Goal: Find specific fact: Find specific fact

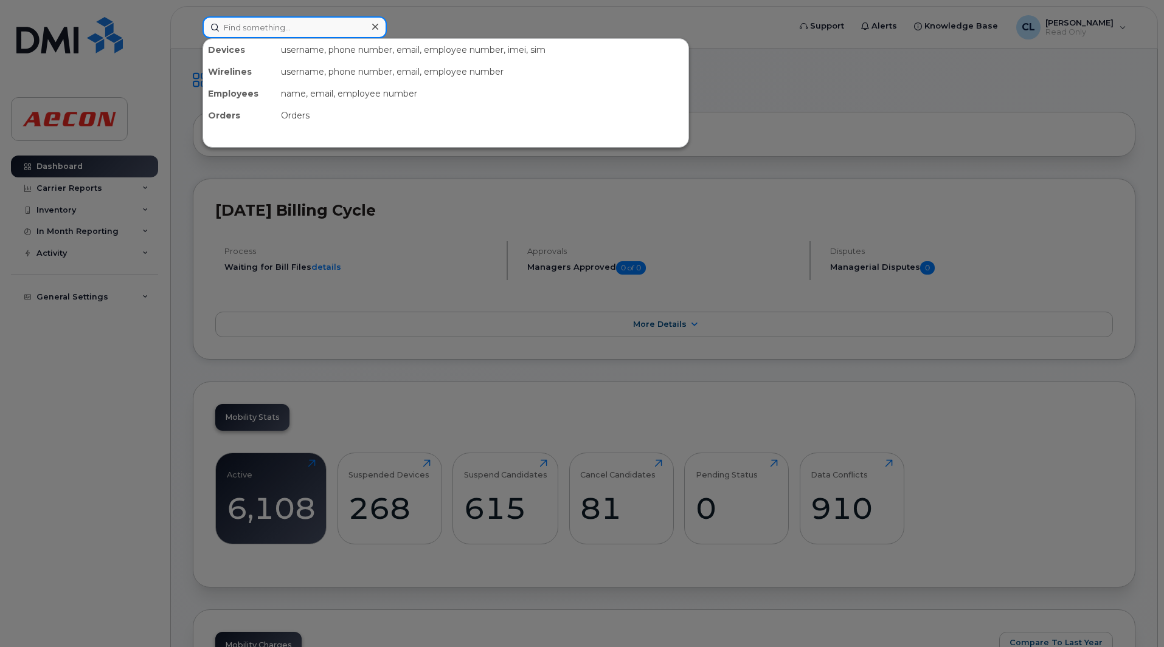
click at [266, 33] on input at bounding box center [294, 27] width 184 height 22
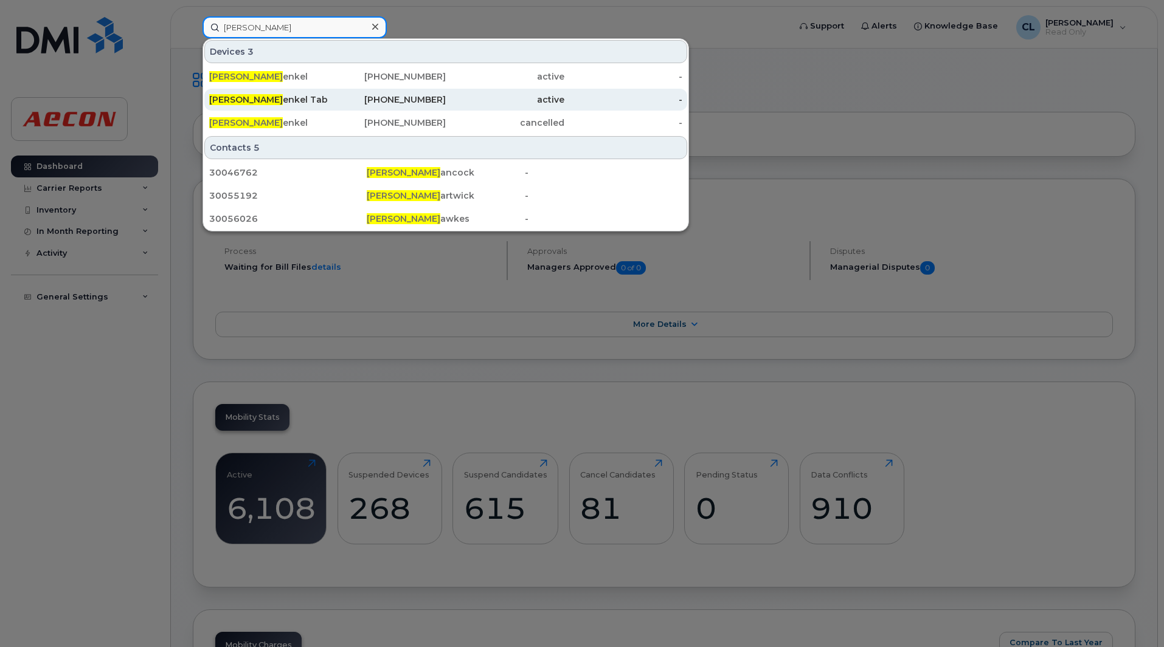
type input "carter h"
click at [275, 97] on div "Carter H enkel Tablet" at bounding box center [268, 100] width 119 height 12
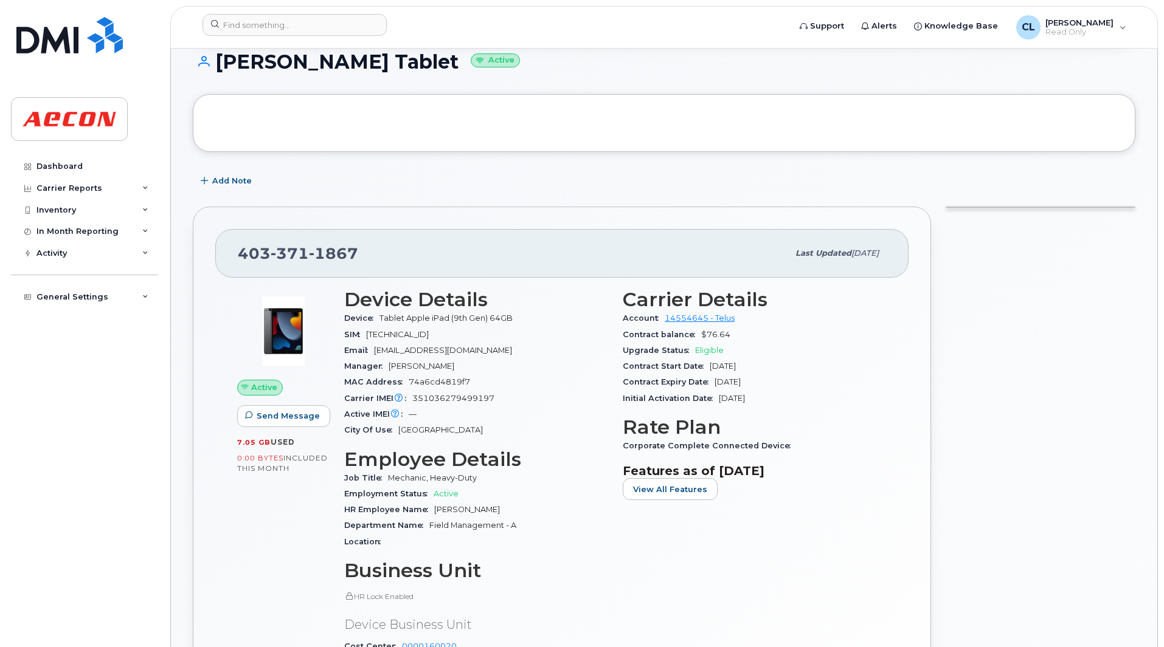
scroll to position [122, 0]
drag, startPoint x: 357, startPoint y: 252, endPoint x: 235, endPoint y: 269, distance: 123.3
click at [235, 269] on div "[PHONE_NUMBER] Last updated [DATE]" at bounding box center [561, 254] width 693 height 49
copy span "[PHONE_NUMBER]"
click at [518, 129] on div at bounding box center [663, 124] width 897 height 13
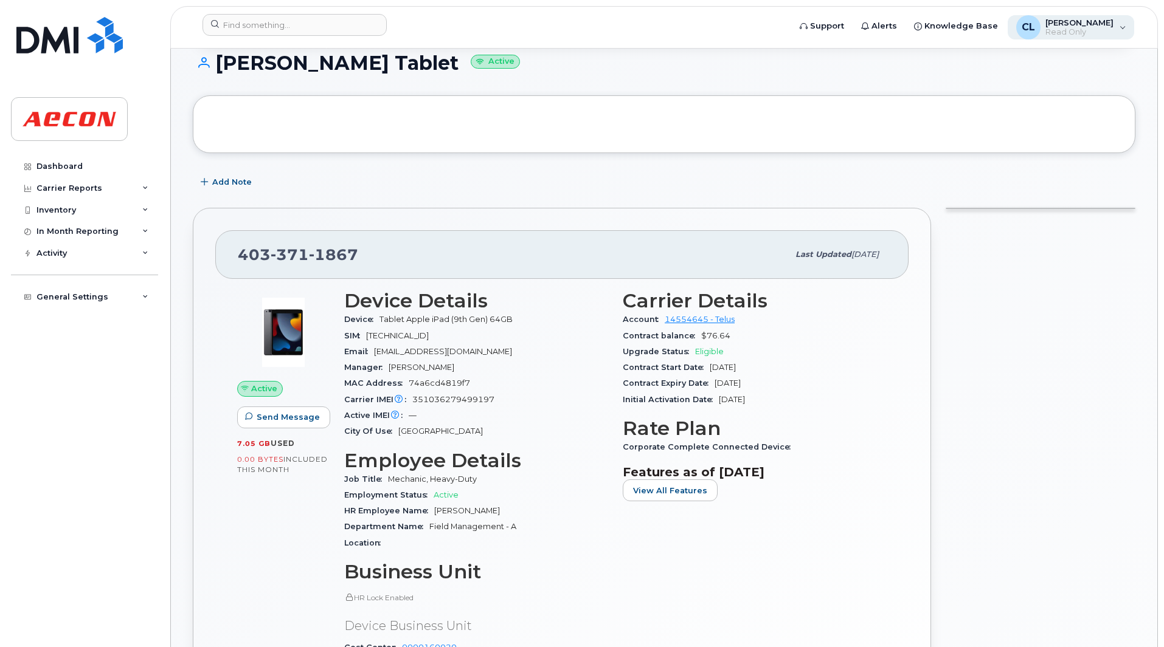
click at [1092, 30] on span "Read Only" at bounding box center [1079, 32] width 68 height 10
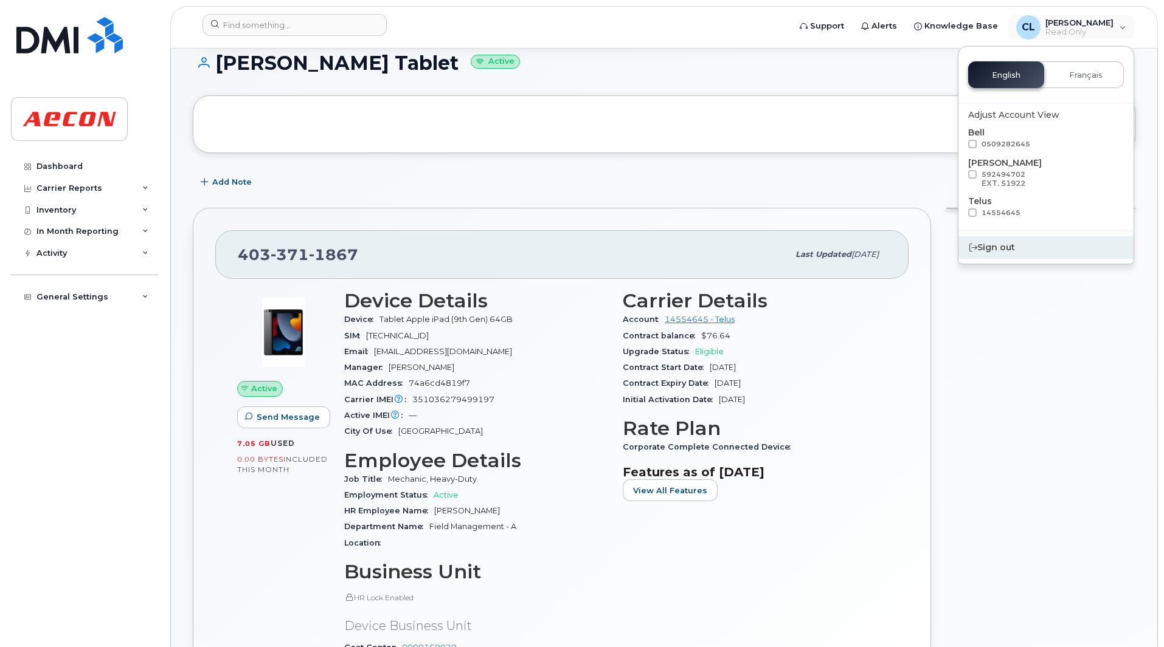
click at [1001, 254] on div "Sign out" at bounding box center [1045, 247] width 175 height 22
